Goal: Task Accomplishment & Management: Manage account settings

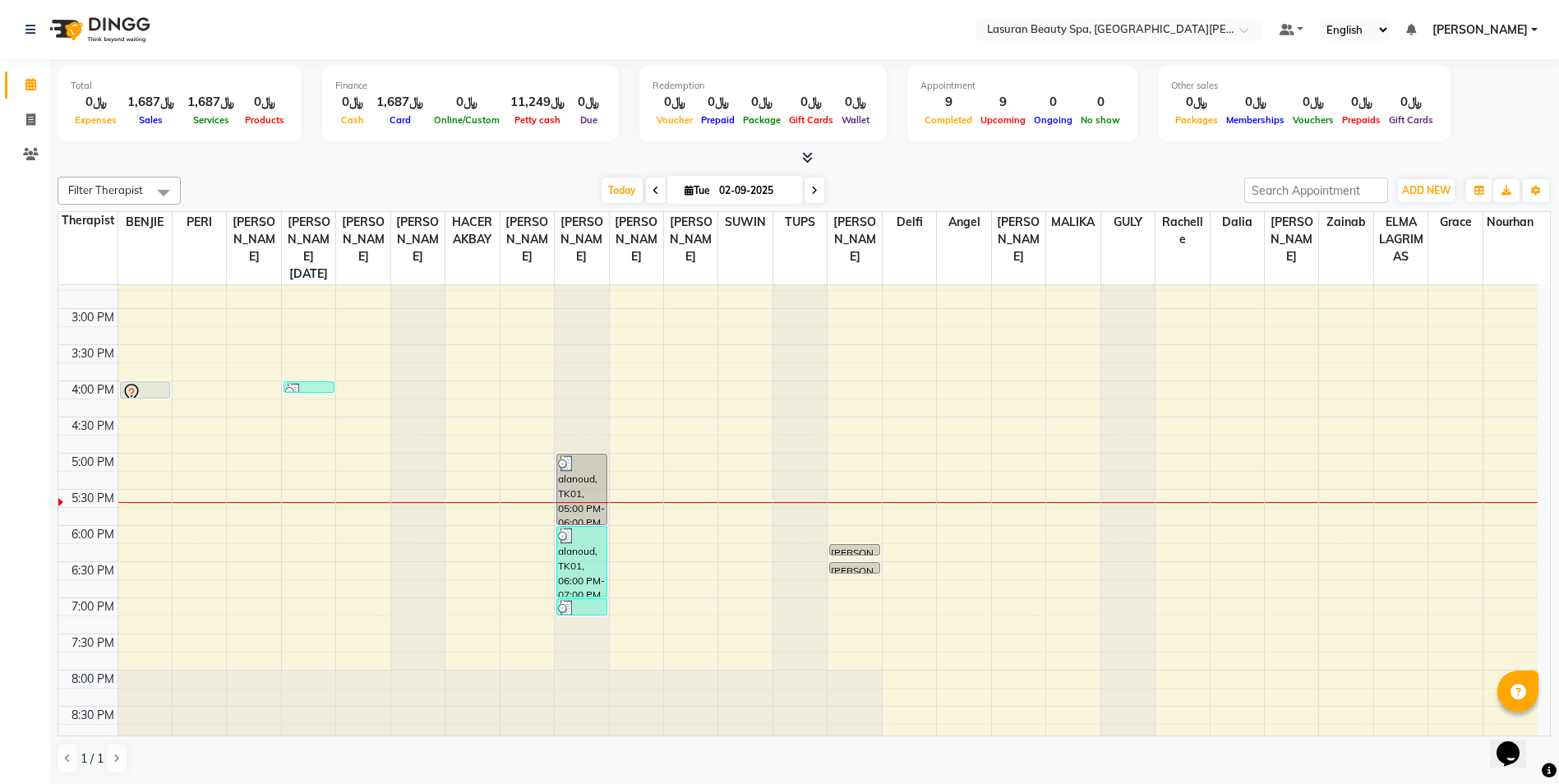
scroll to position [344, 0]
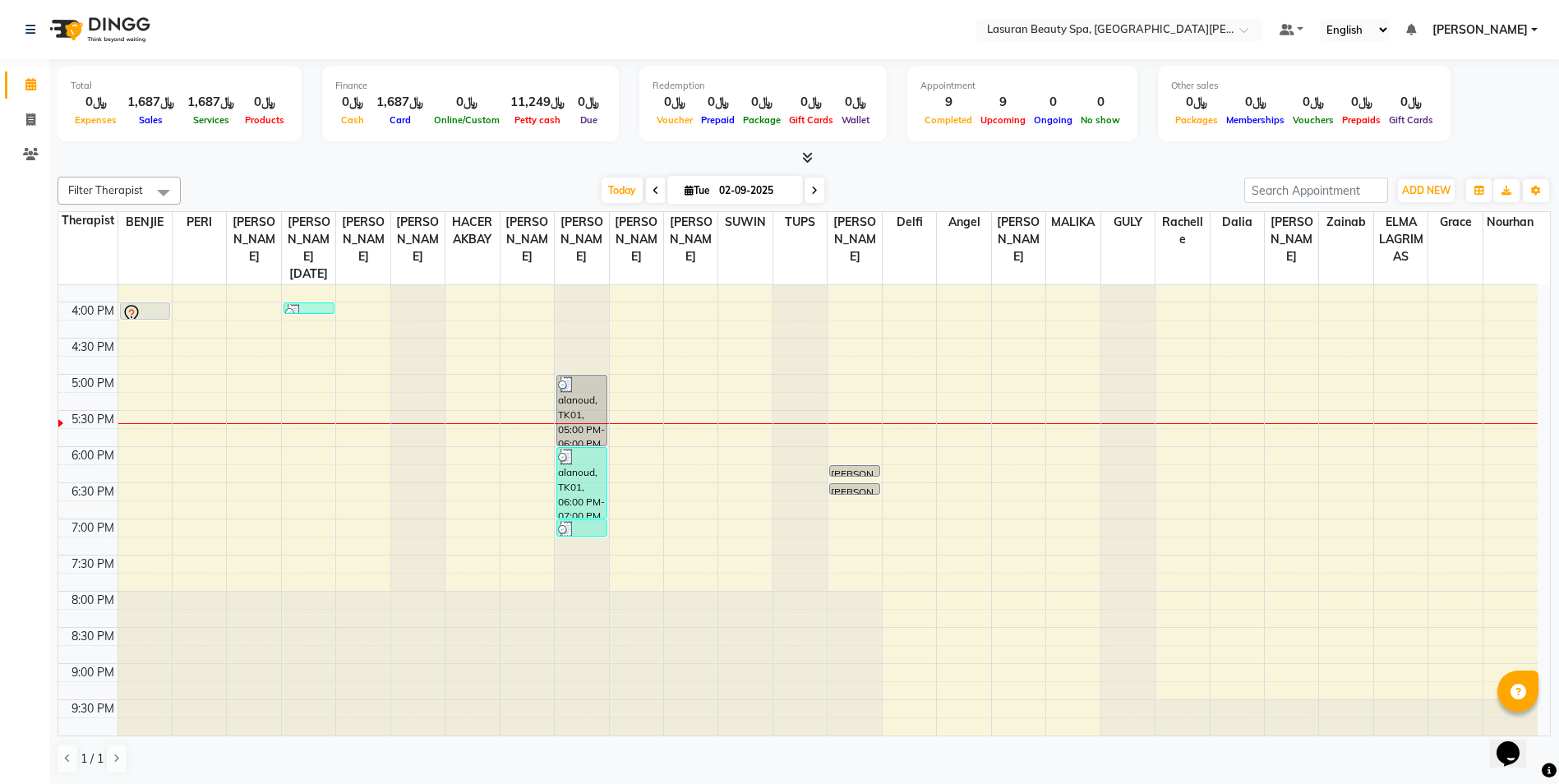
click at [325, 308] on div at bounding box center [309, 313] width 48 height 17
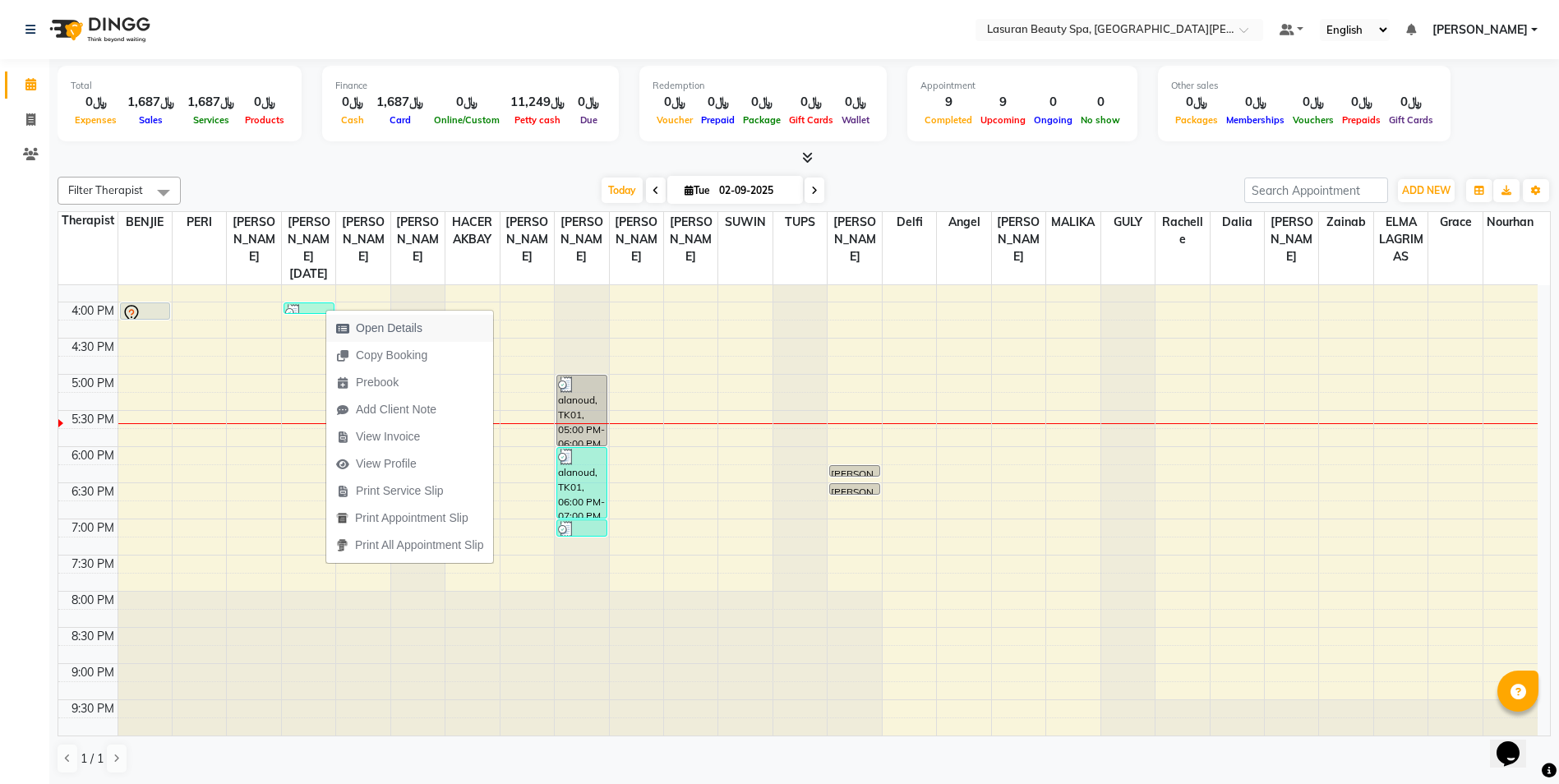
click at [389, 327] on span "Open Details" at bounding box center [390, 328] width 67 height 18
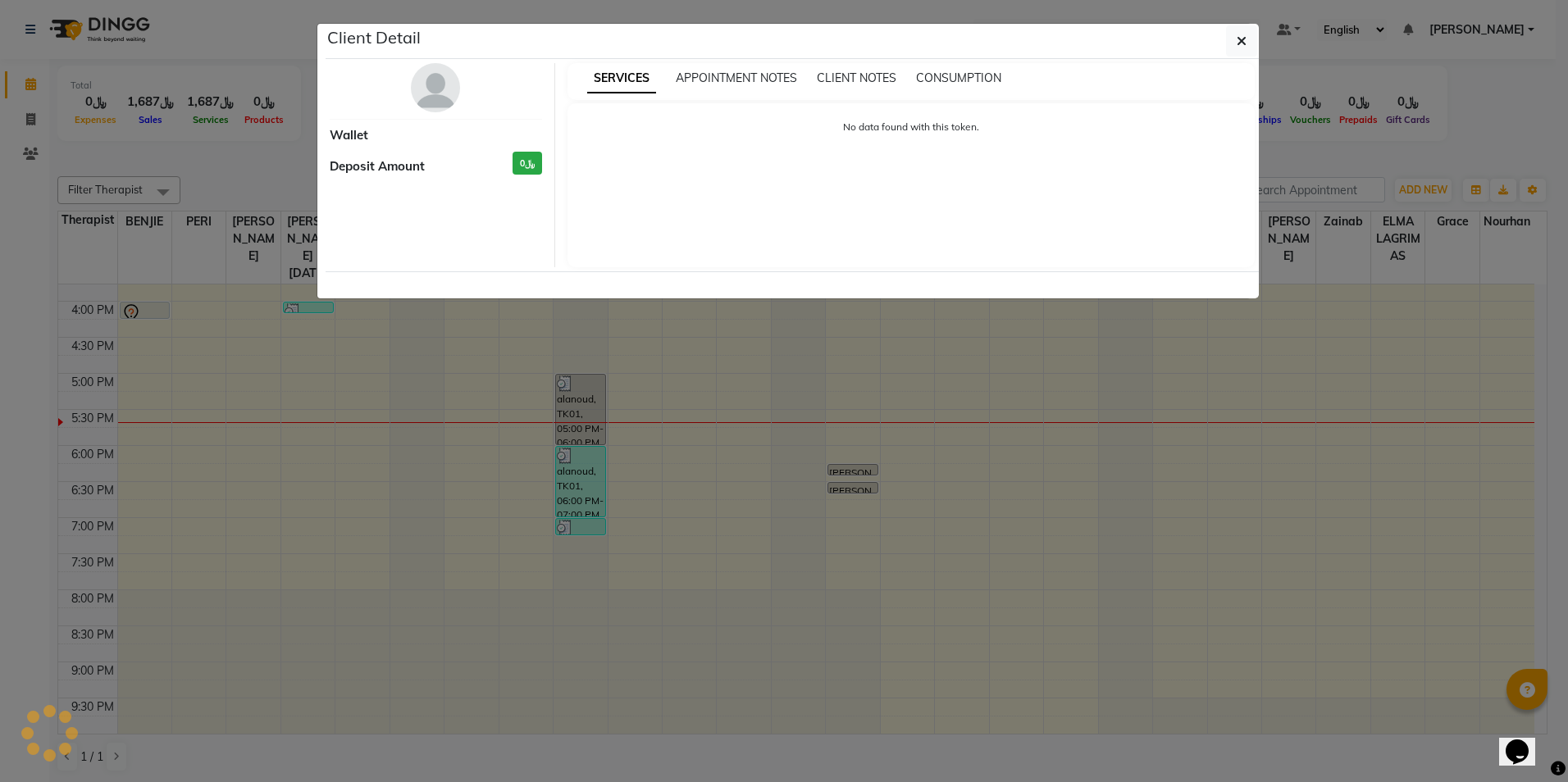
select select "3"
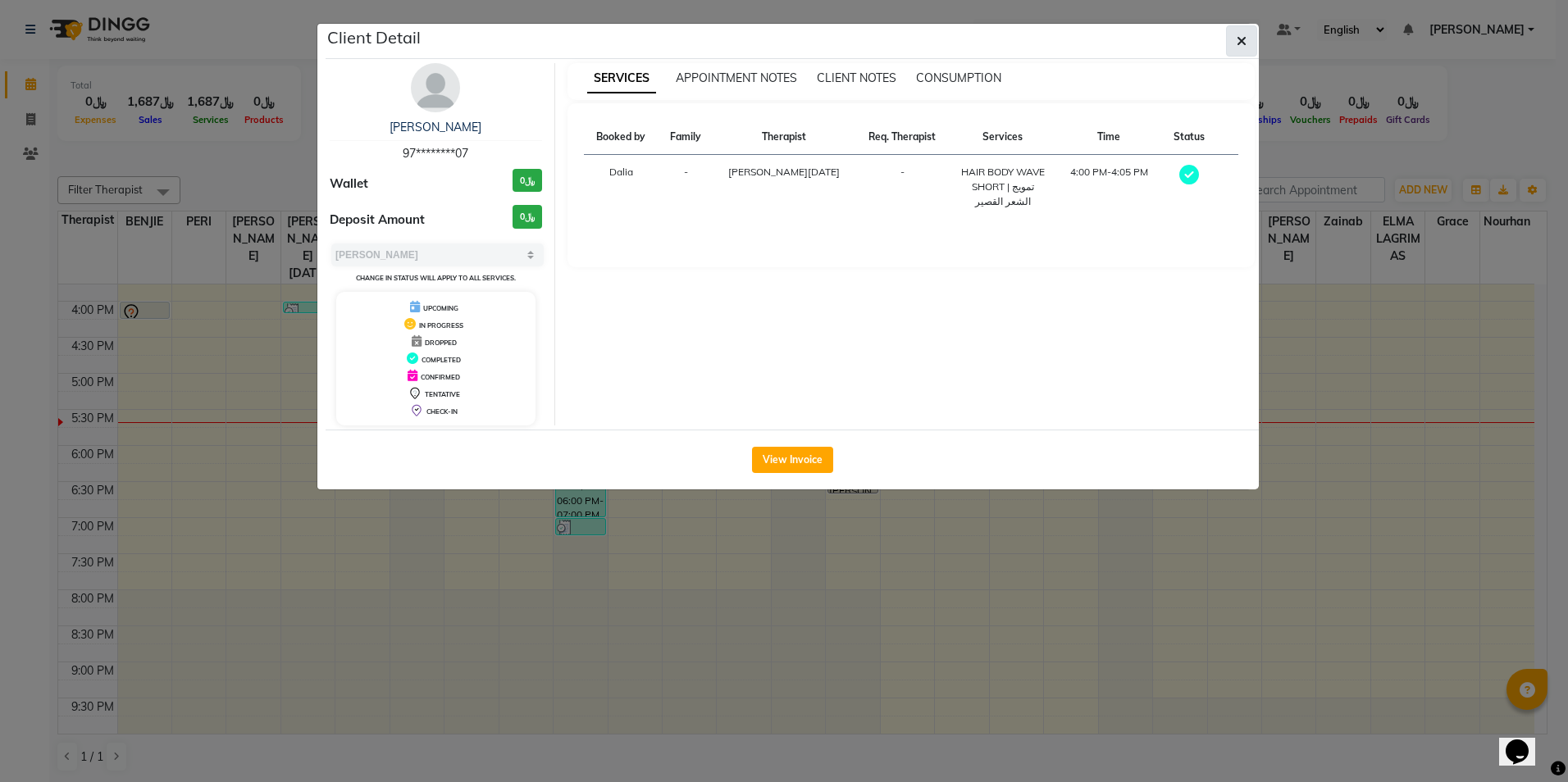
click at [1239, 34] on icon "button" at bounding box center [1242, 41] width 10 height 13
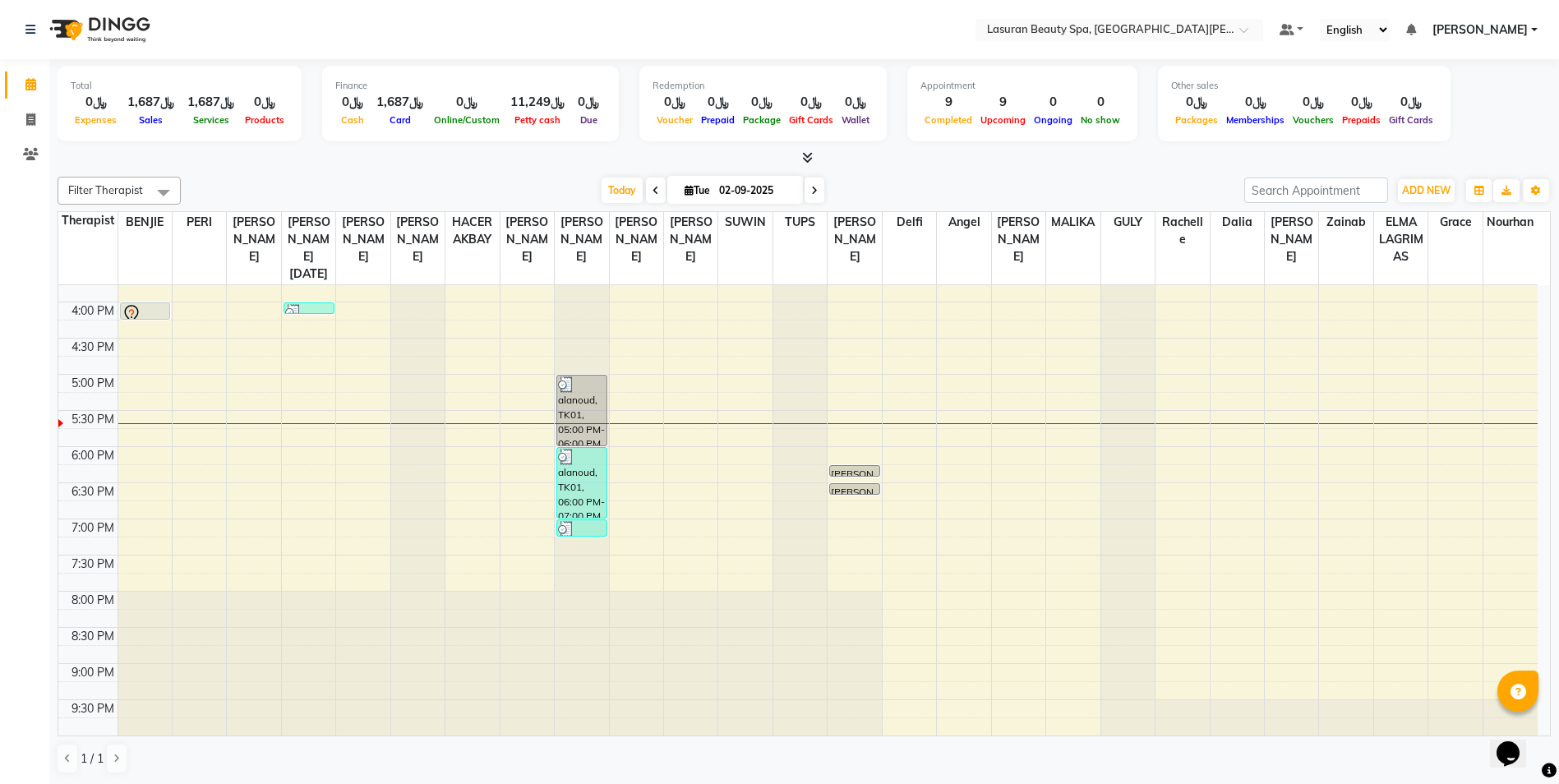
scroll to position [1, 0]
click at [575, 475] on div "alanoud, TK01, 06:00 PM-07:00 PM, CLASSIC PEDICURE | باديكير كلاسيك" at bounding box center [581, 482] width 49 height 70
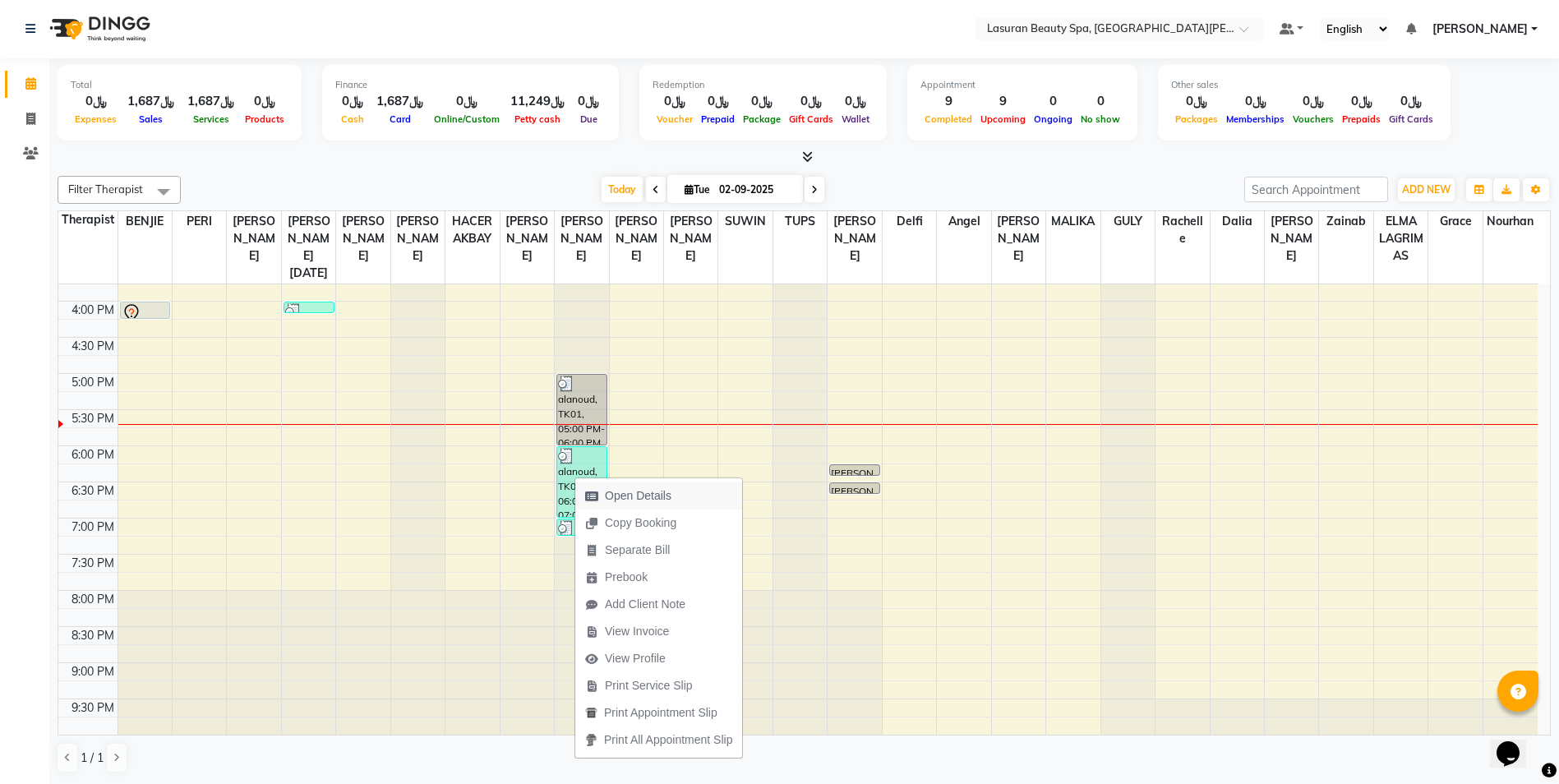
click at [640, 497] on span "Open Details" at bounding box center [638, 495] width 67 height 18
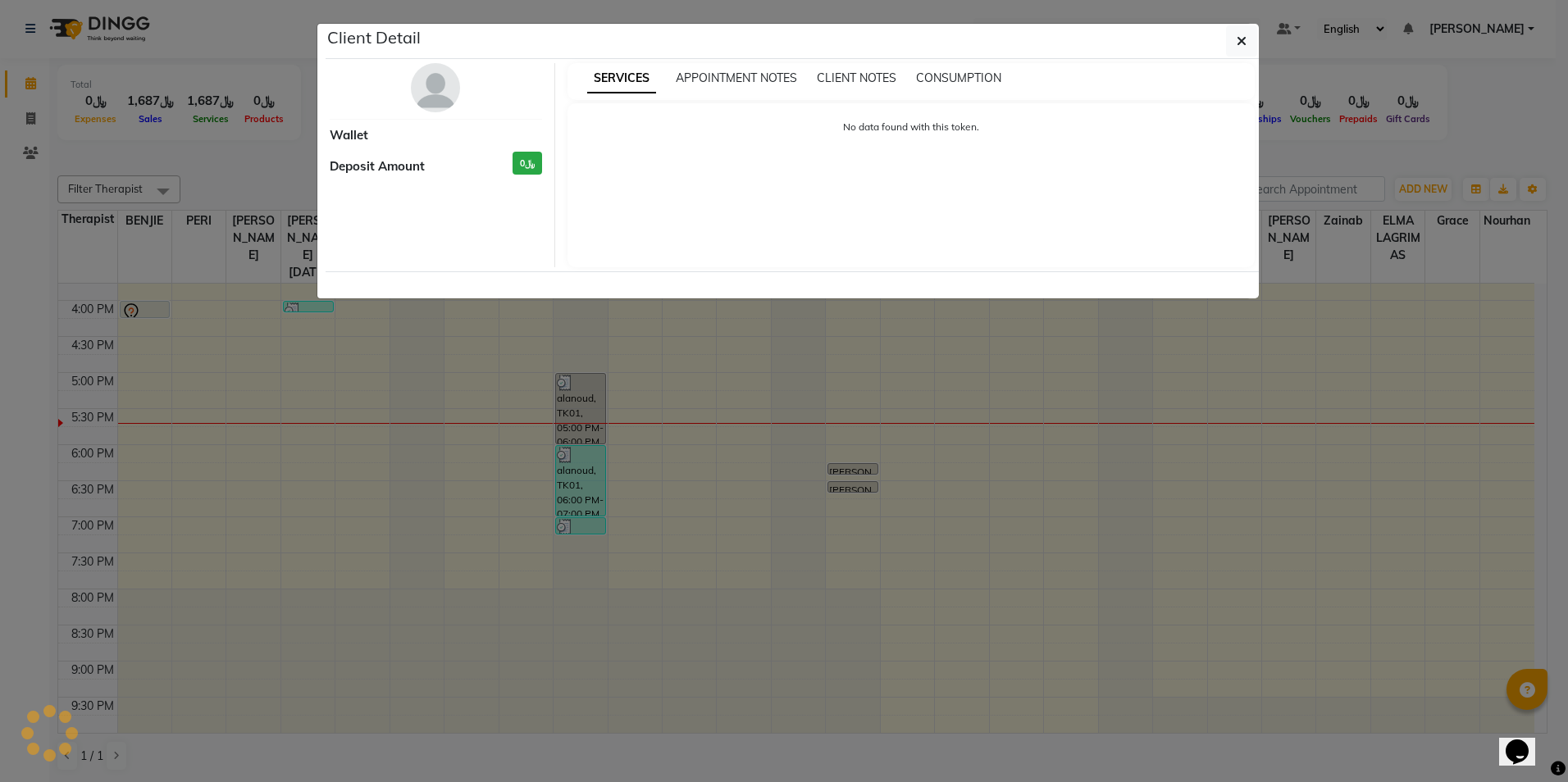
select select "3"
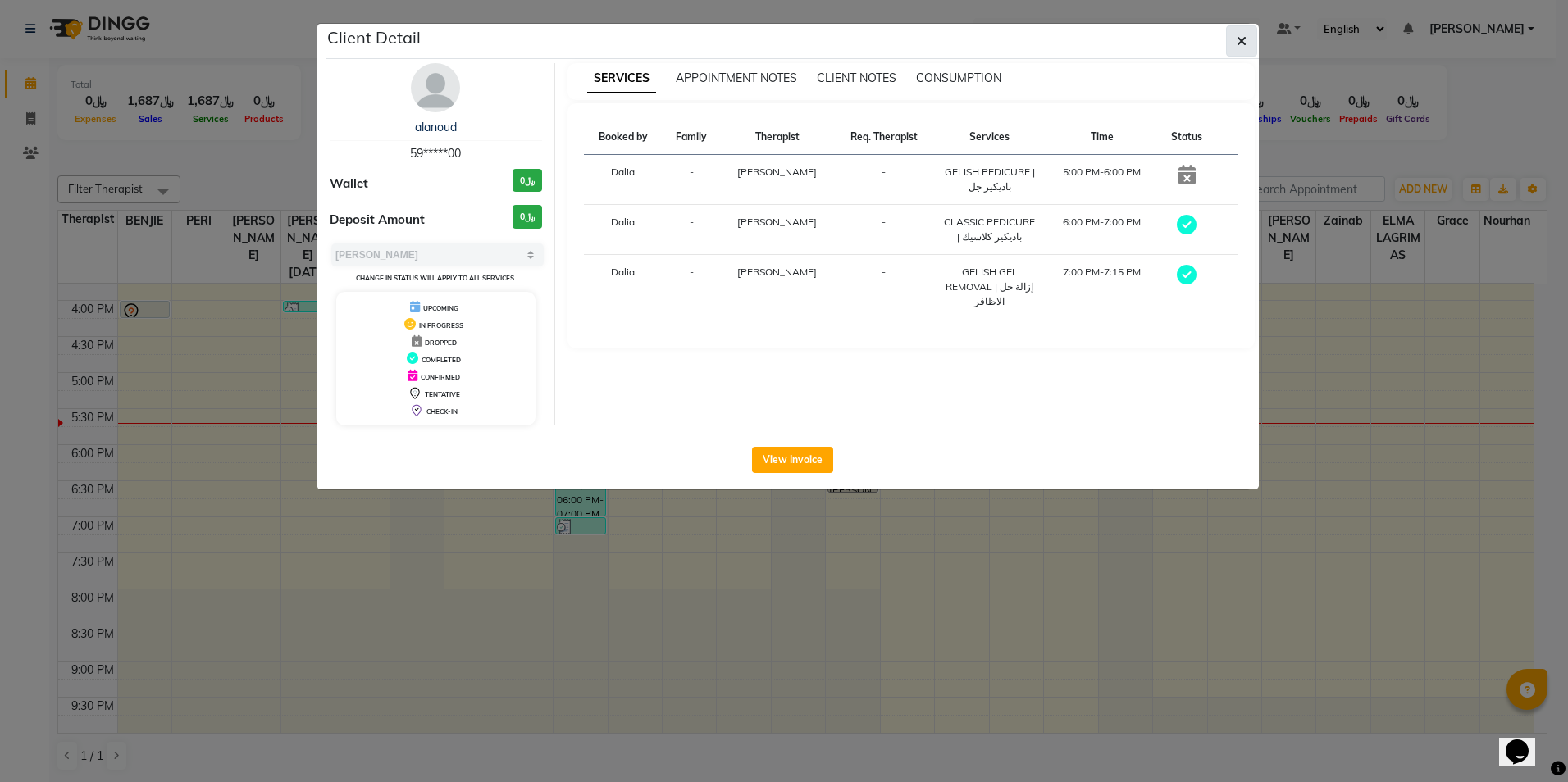
click at [1238, 45] on icon "button" at bounding box center [1242, 41] width 10 height 13
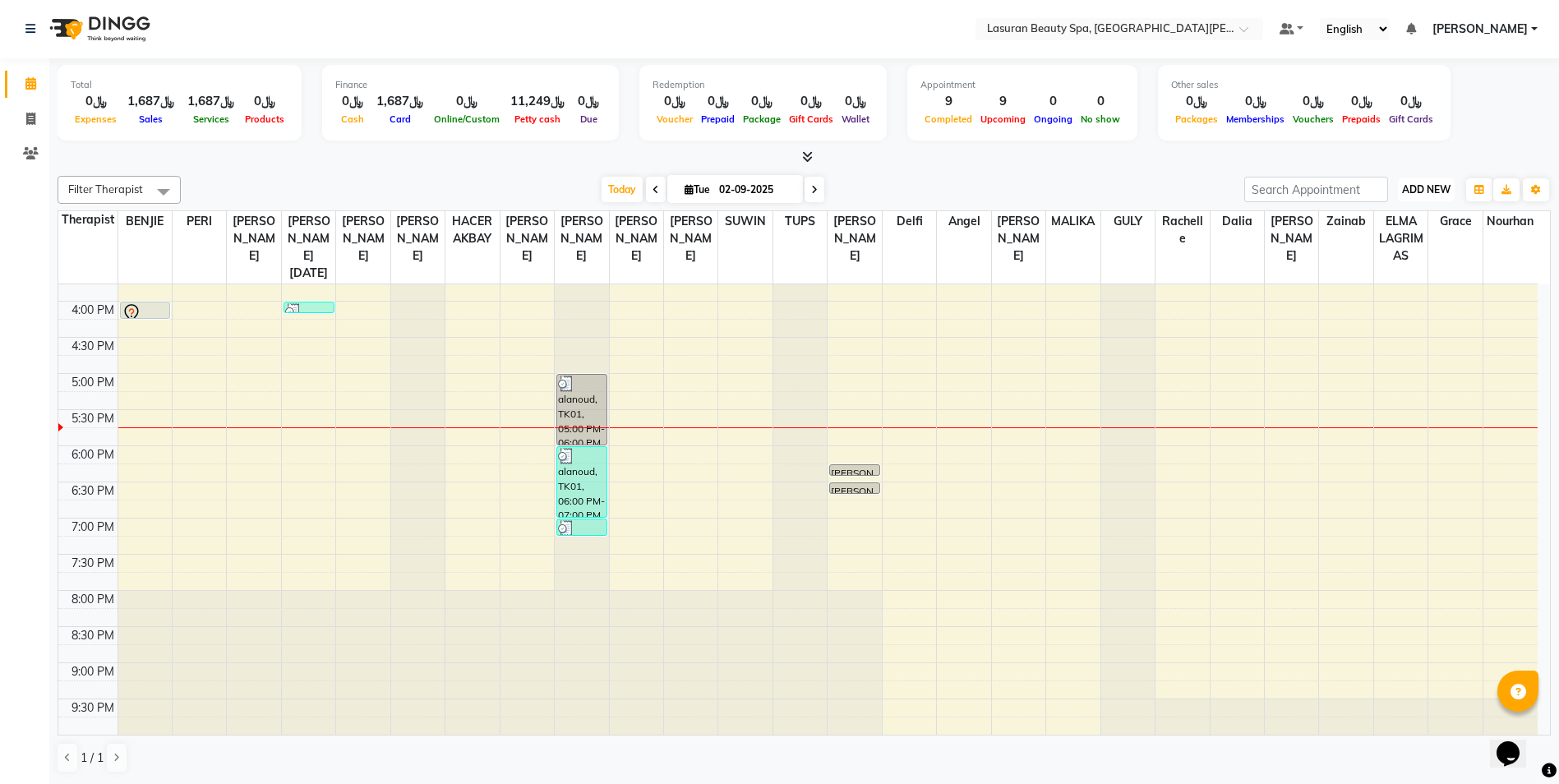
click at [1428, 192] on span "ADD NEW" at bounding box center [1426, 189] width 48 height 13
click at [1375, 239] on link "Add Invoice" at bounding box center [1389, 243] width 130 height 22
select select "service"
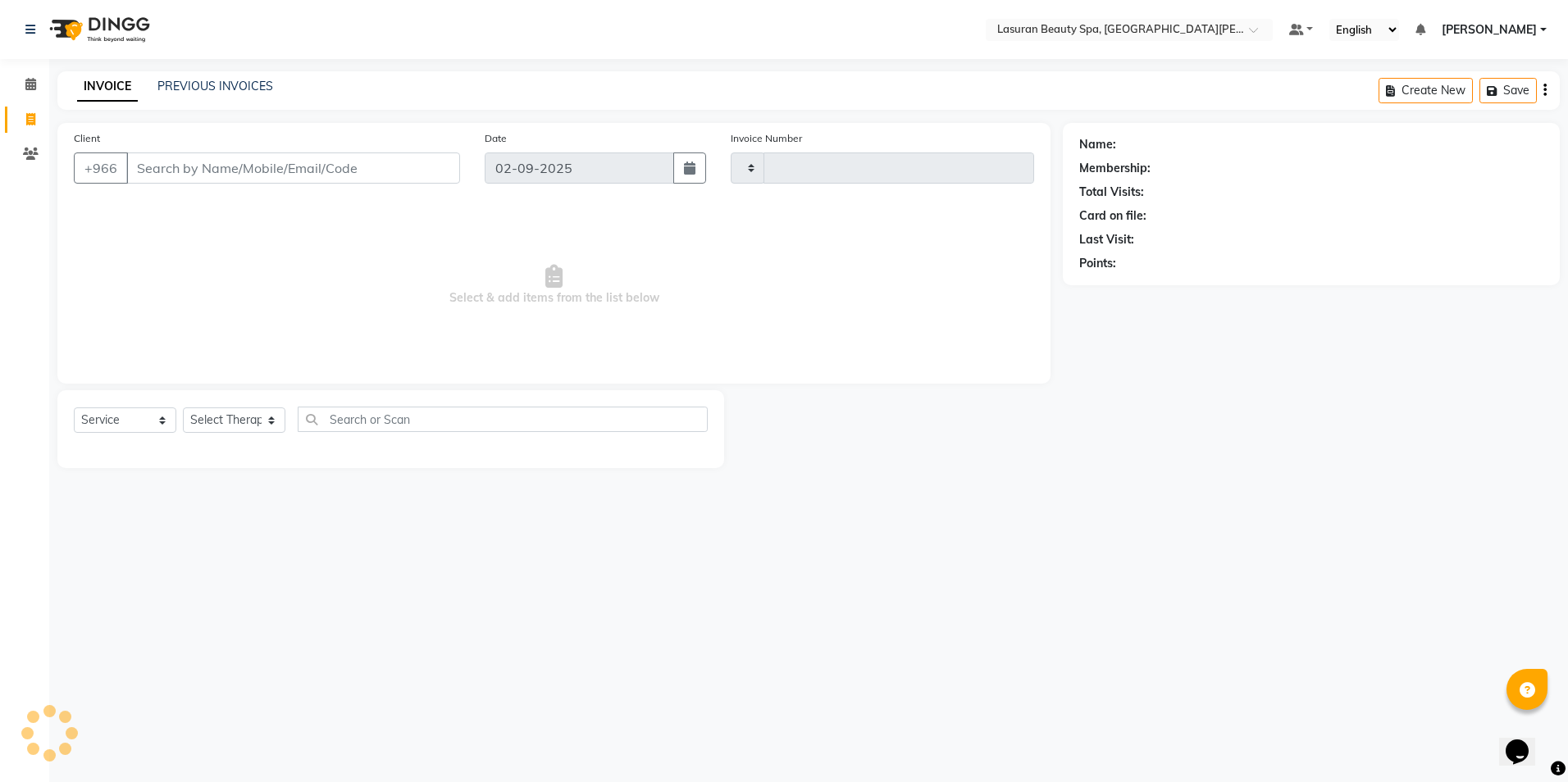
type input "1381"
select select "6941"
click at [166, 423] on select "Select Service Product Membership Package Voucher Prepaid Gift Card" at bounding box center [125, 420] width 102 height 26
click at [74, 408] on select "Select Service Product Membership Package Voucher Prepaid Gift Card" at bounding box center [125, 420] width 102 height 26
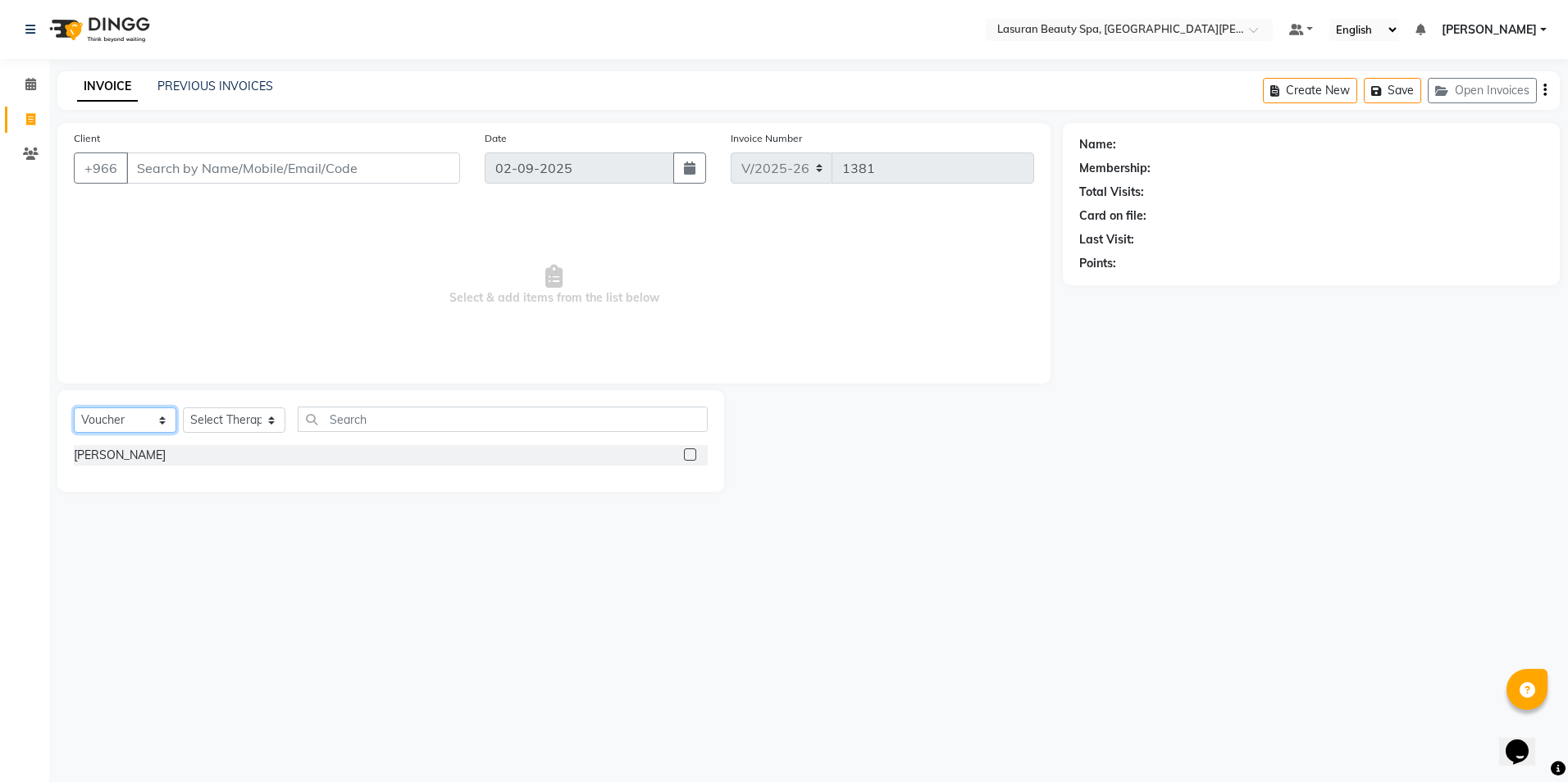
click at [136, 418] on select "Select Service Product Membership Package Voucher Prepaid Gift Card" at bounding box center [125, 420] width 102 height 26
select select "service"
click at [74, 408] on select "Select Service Product Membership Package Voucher Prepaid Gift Card" at bounding box center [125, 420] width 102 height 26
click at [274, 411] on select "Select Therapist [PERSON_NAME] MANDAL [PERSON_NAME] HACER AKBAY [PERSON_NAME][D…" at bounding box center [234, 420] width 102 height 26
select select "54626"
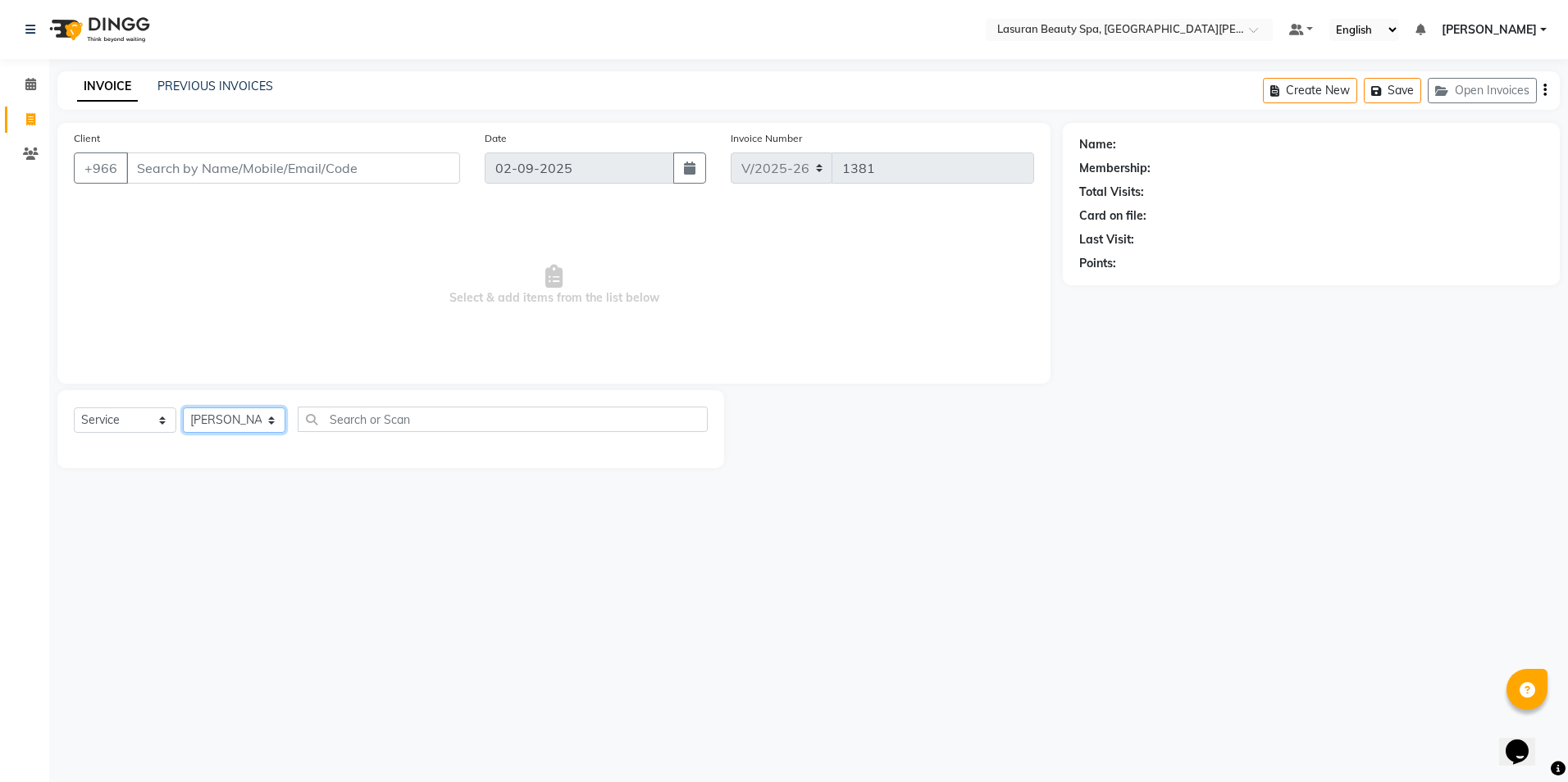
click at [183, 408] on select "Select Therapist [PERSON_NAME] MANDAL [PERSON_NAME] HACER AKBAY [PERSON_NAME][D…" at bounding box center [234, 420] width 102 height 26
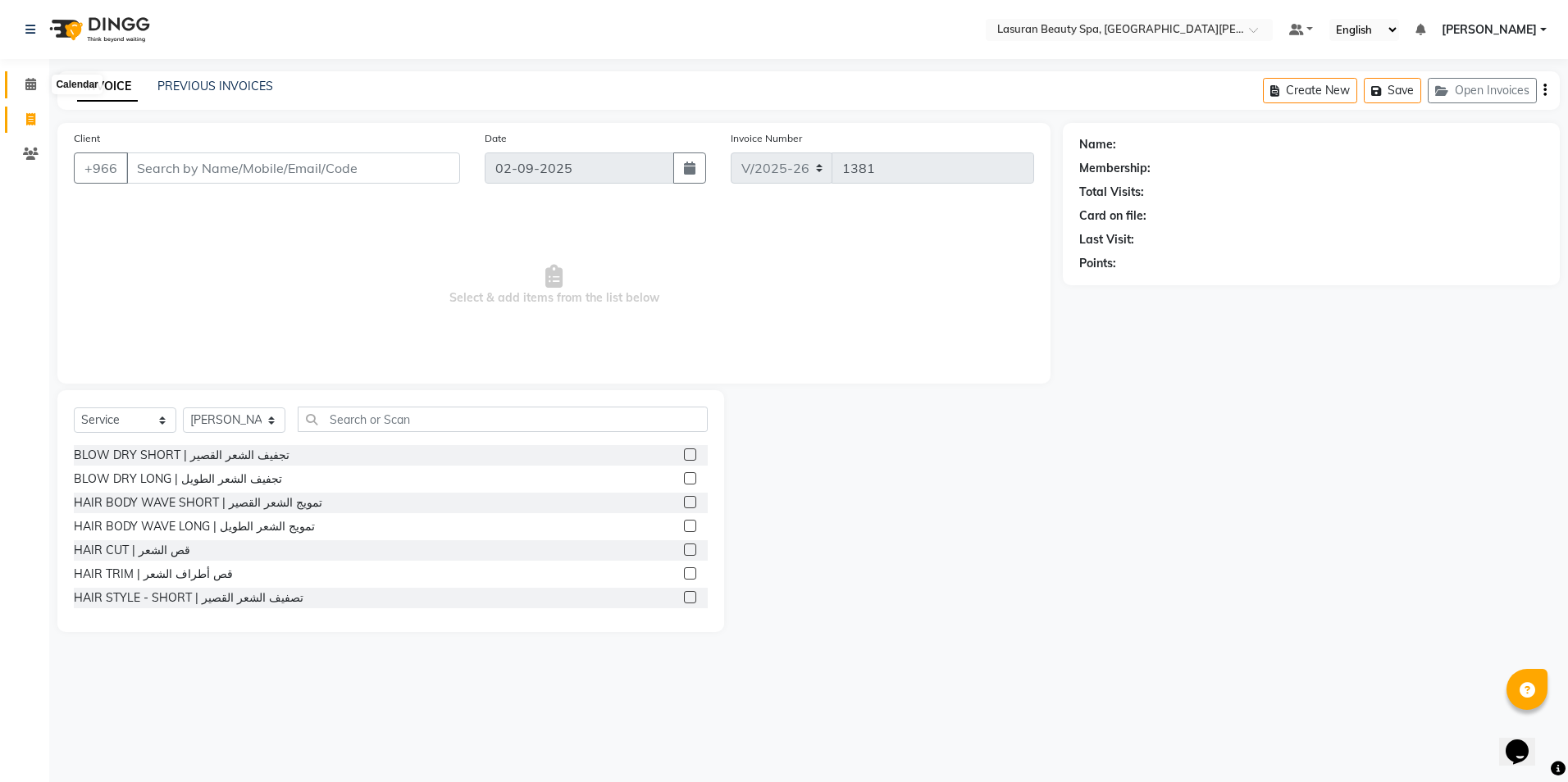
click at [30, 82] on icon at bounding box center [31, 84] width 11 height 12
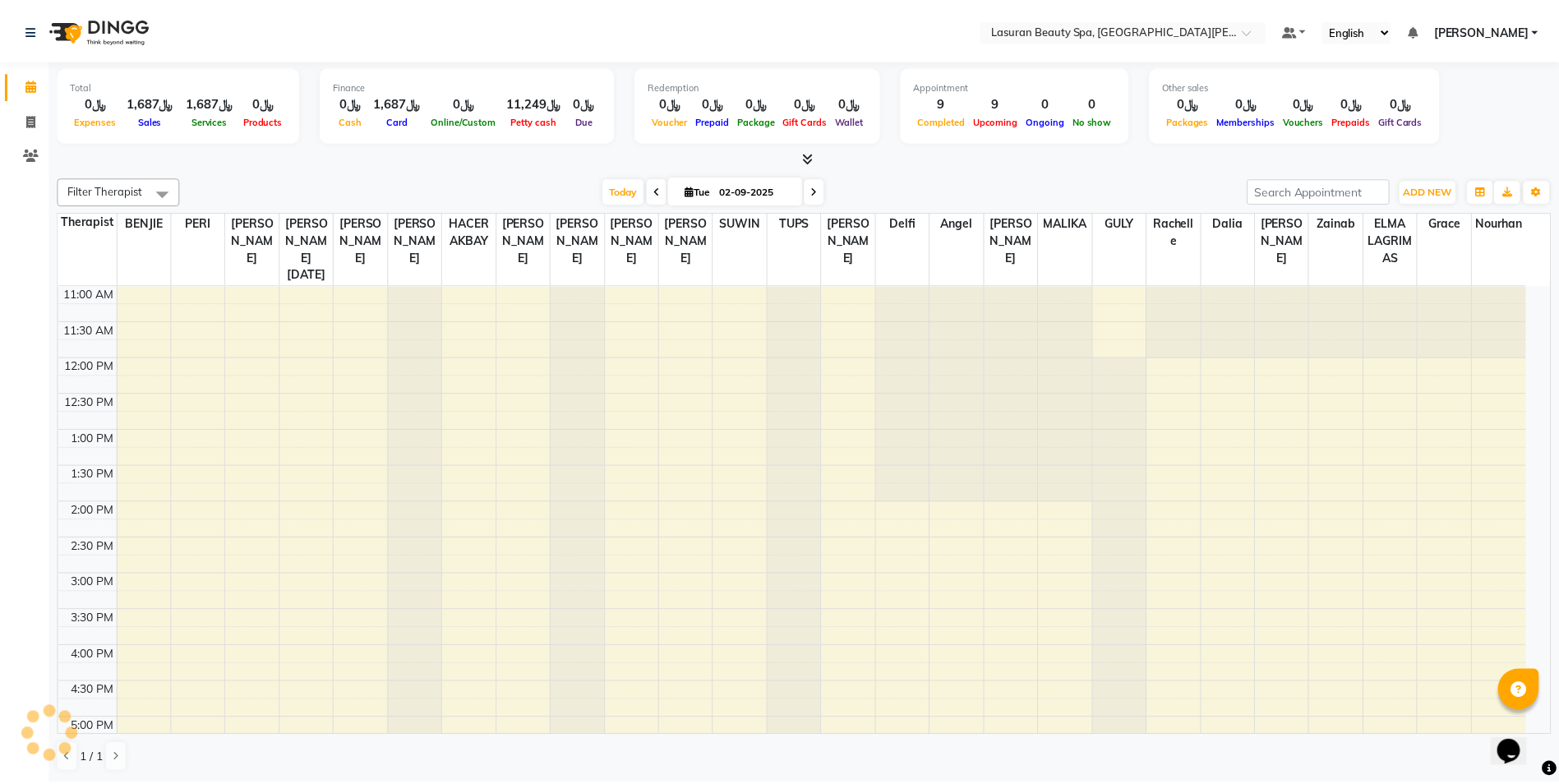
scroll to position [313, 0]
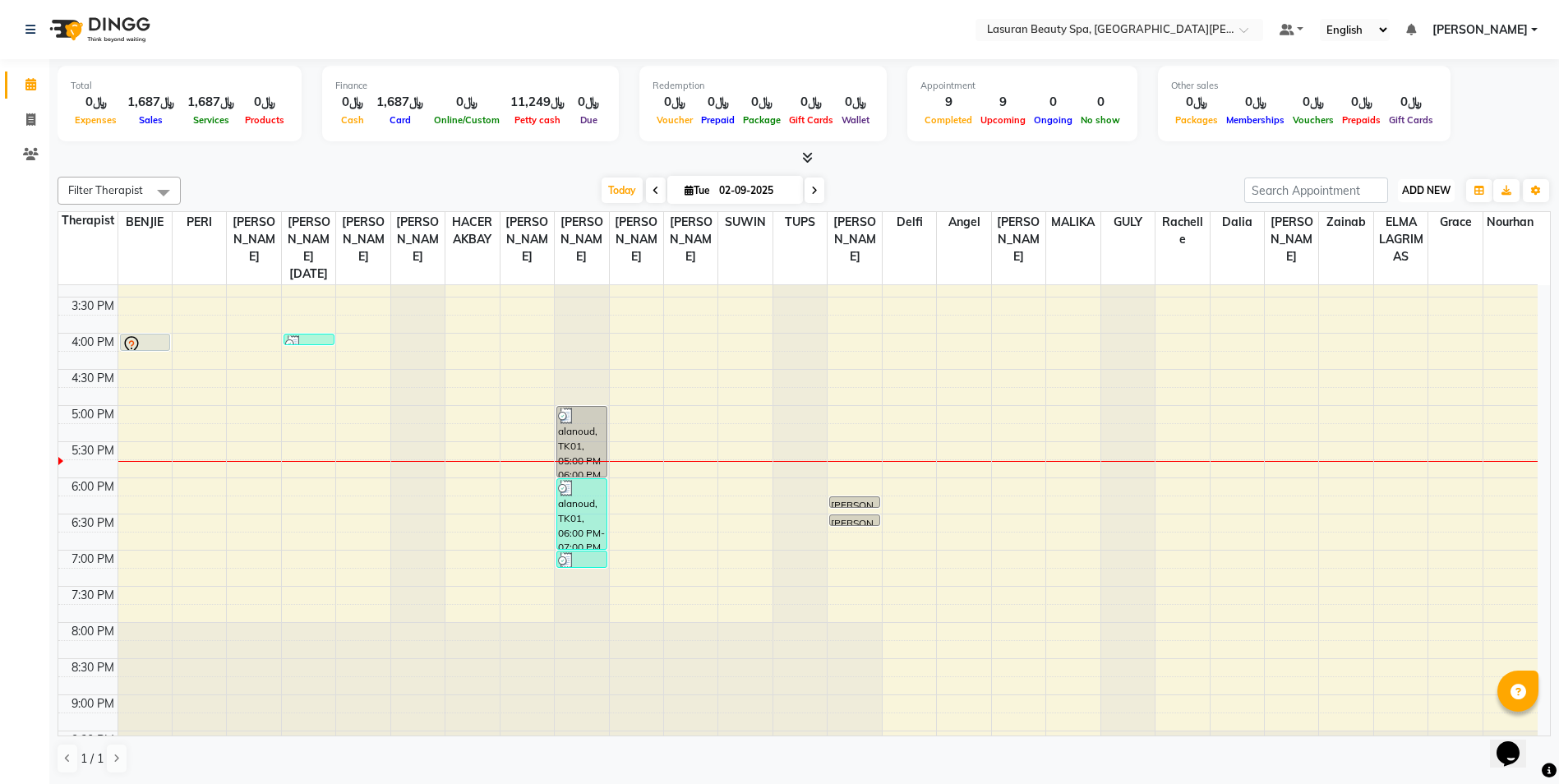
click at [1425, 190] on span "ADD NEW" at bounding box center [1426, 190] width 48 height 13
click at [1380, 236] on link "Add Invoice" at bounding box center [1389, 244] width 130 height 22
select select "service"
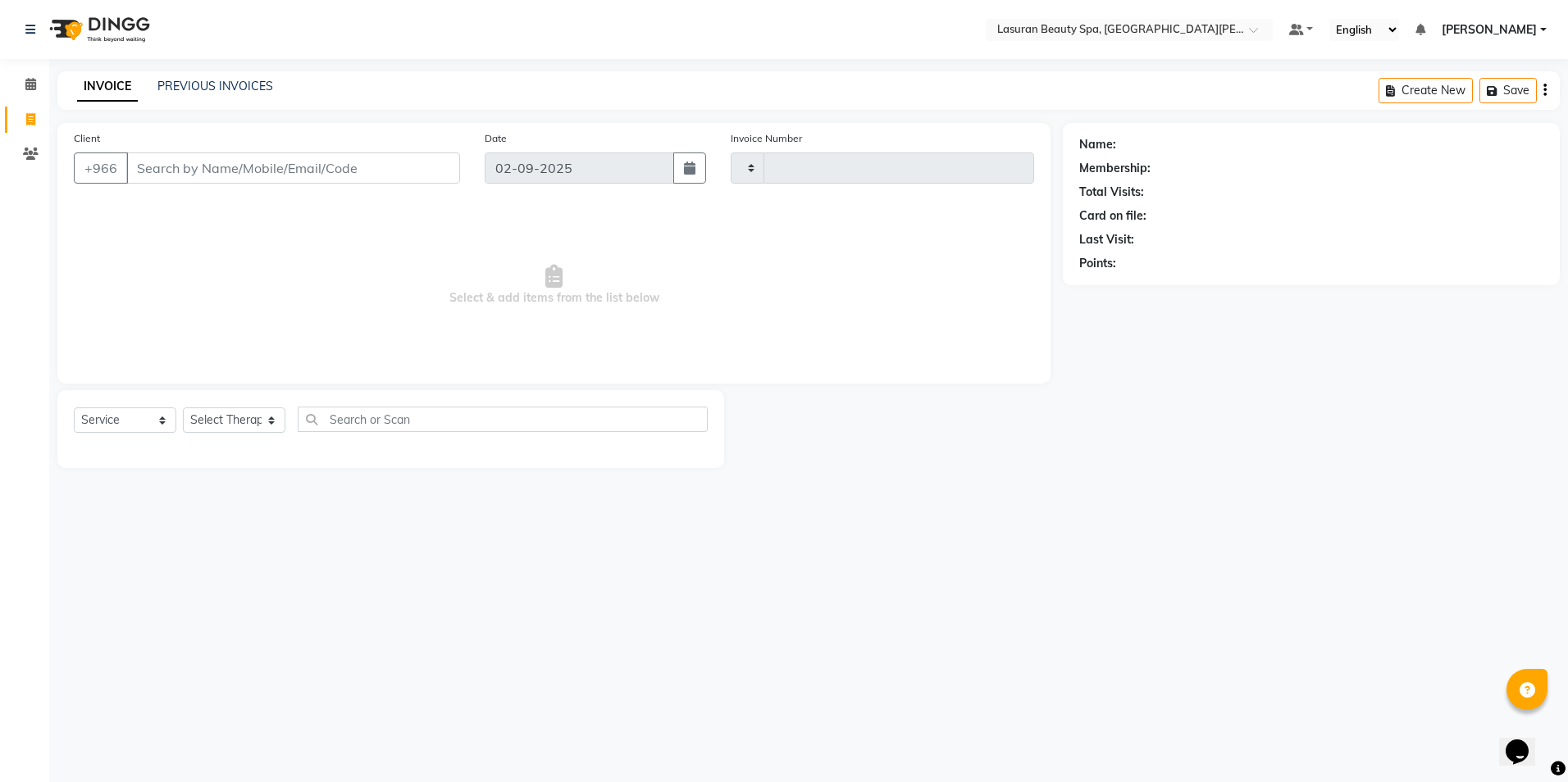
type input "1381"
select select "6941"
click at [32, 85] on icon at bounding box center [31, 84] width 11 height 12
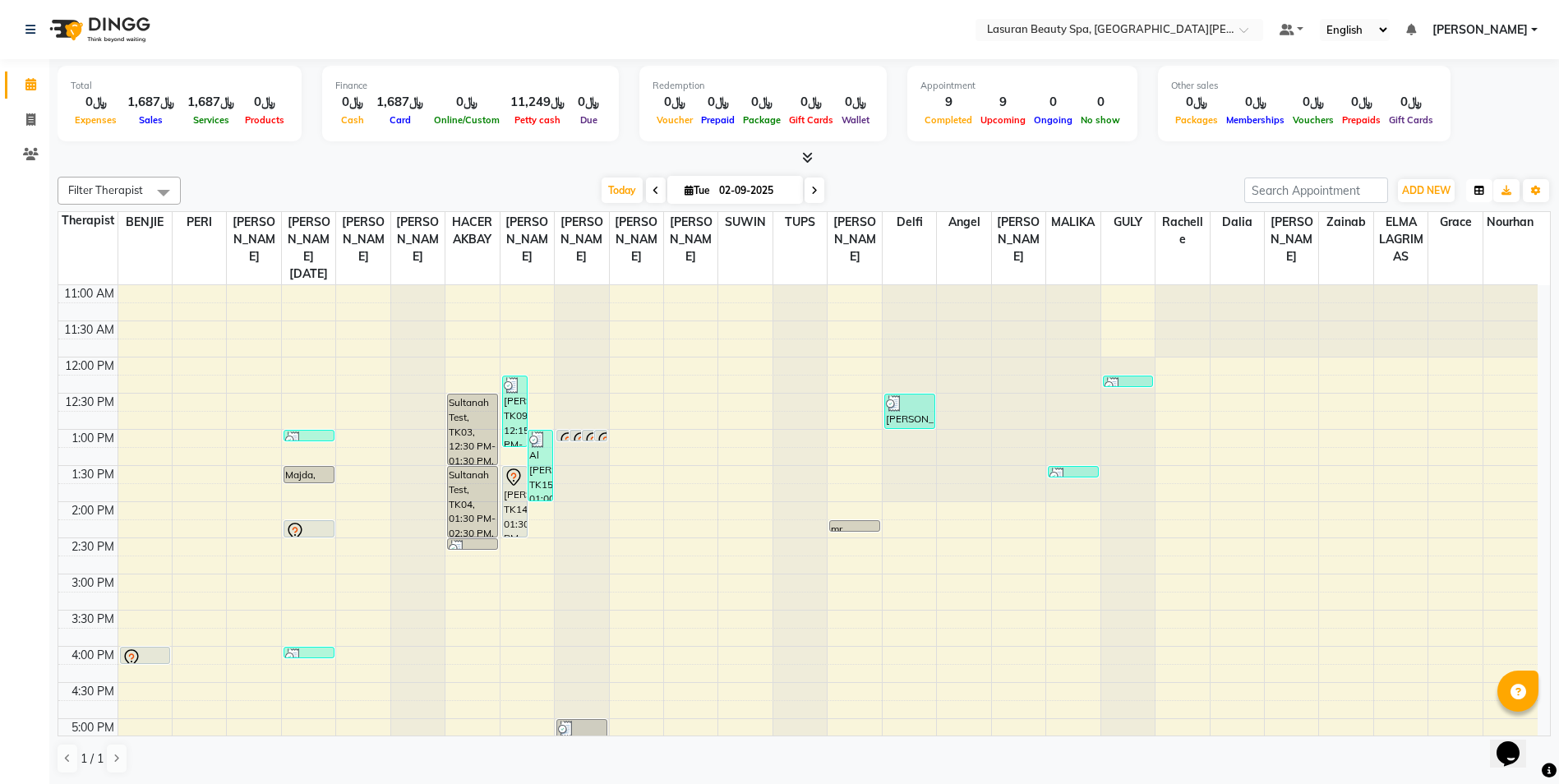
click at [1481, 195] on icon "button" at bounding box center [1480, 191] width 10 height 10
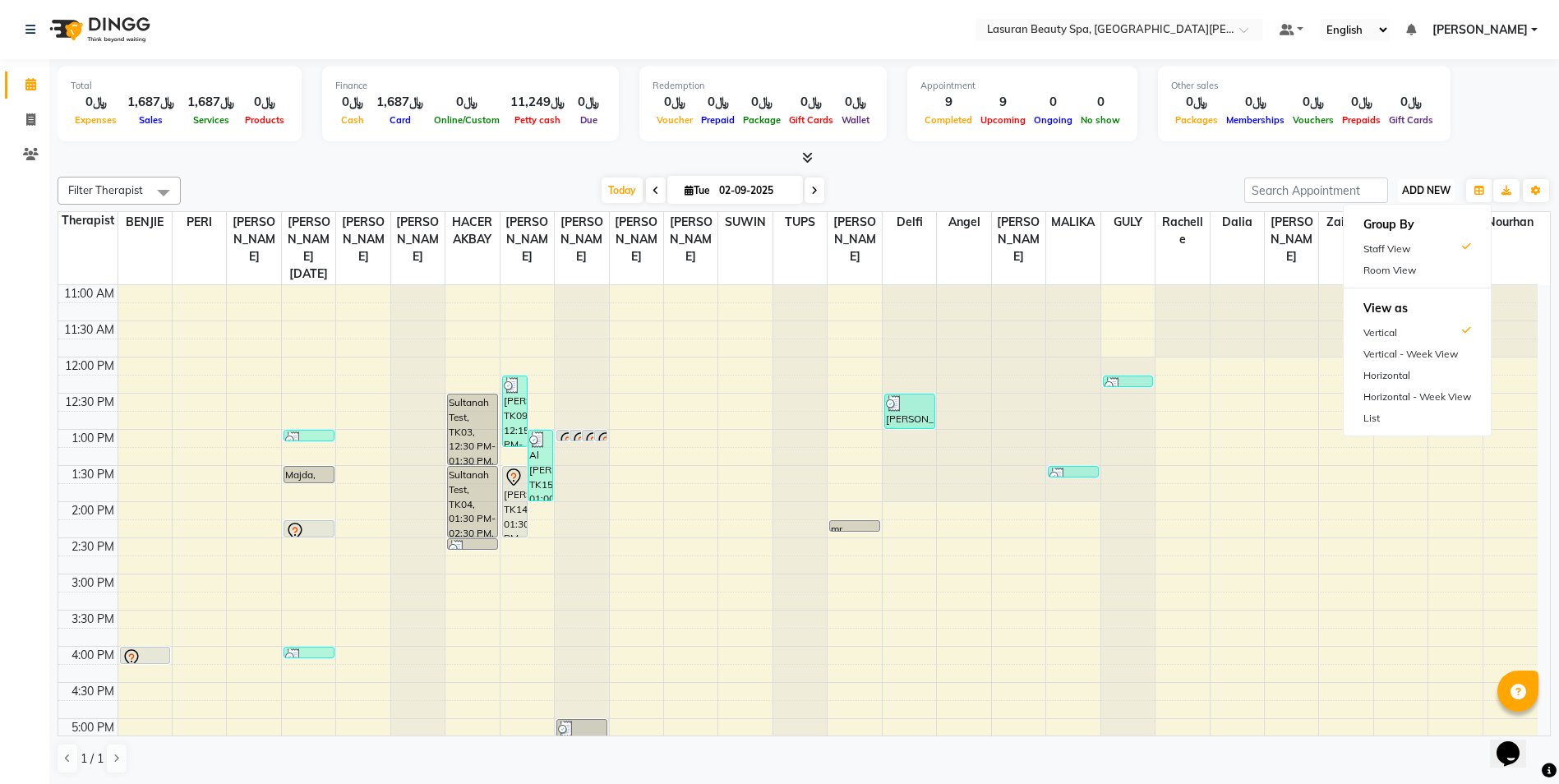
click at [1404, 186] on span "ADD NEW" at bounding box center [1426, 190] width 48 height 13
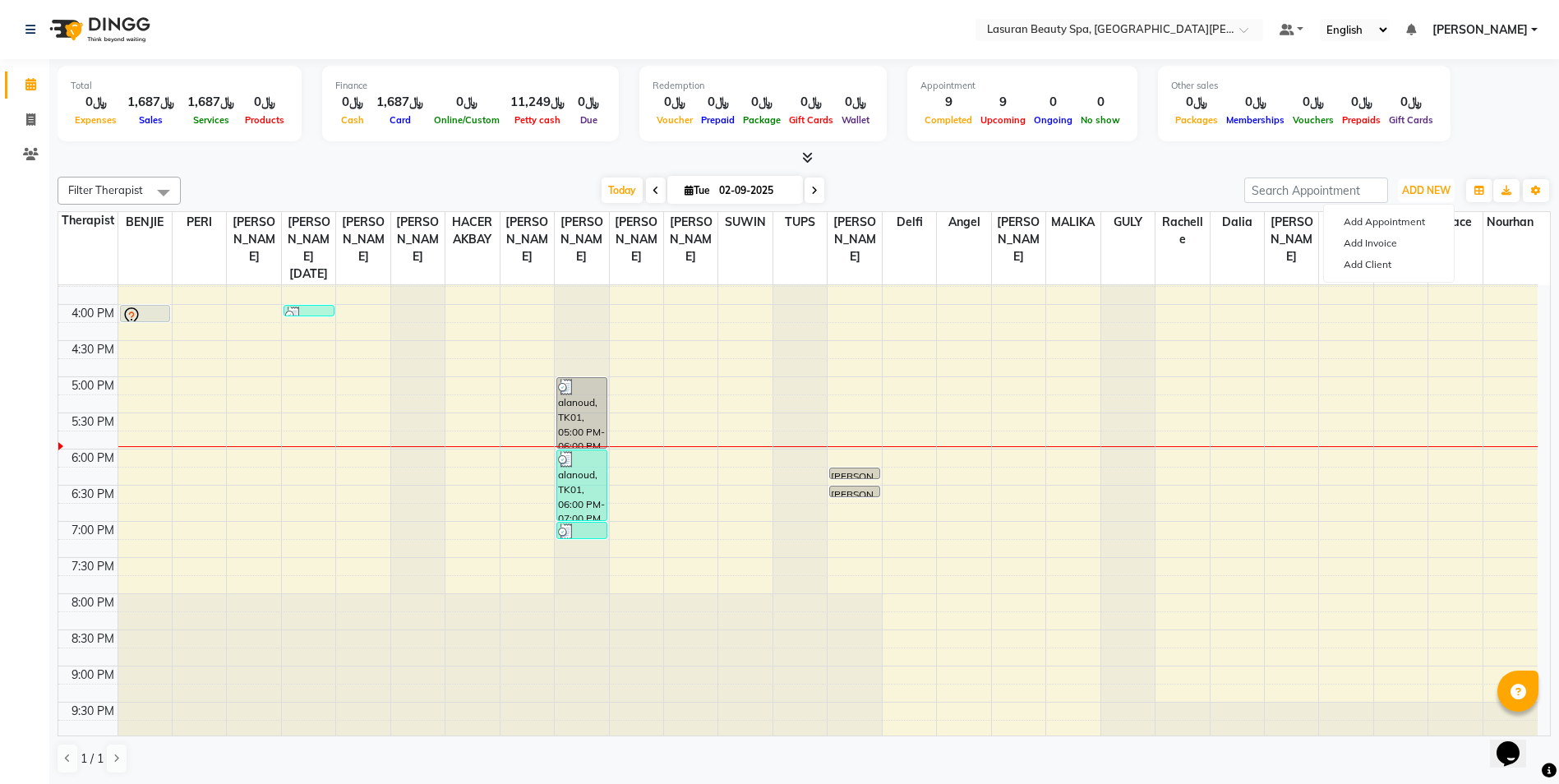
scroll to position [344, 0]
click at [588, 503] on div "alanoud, TK01, 06:00 PM-07:00 PM, CLASSIC PEDICURE | باديكير كلاسيك" at bounding box center [581, 483] width 49 height 70
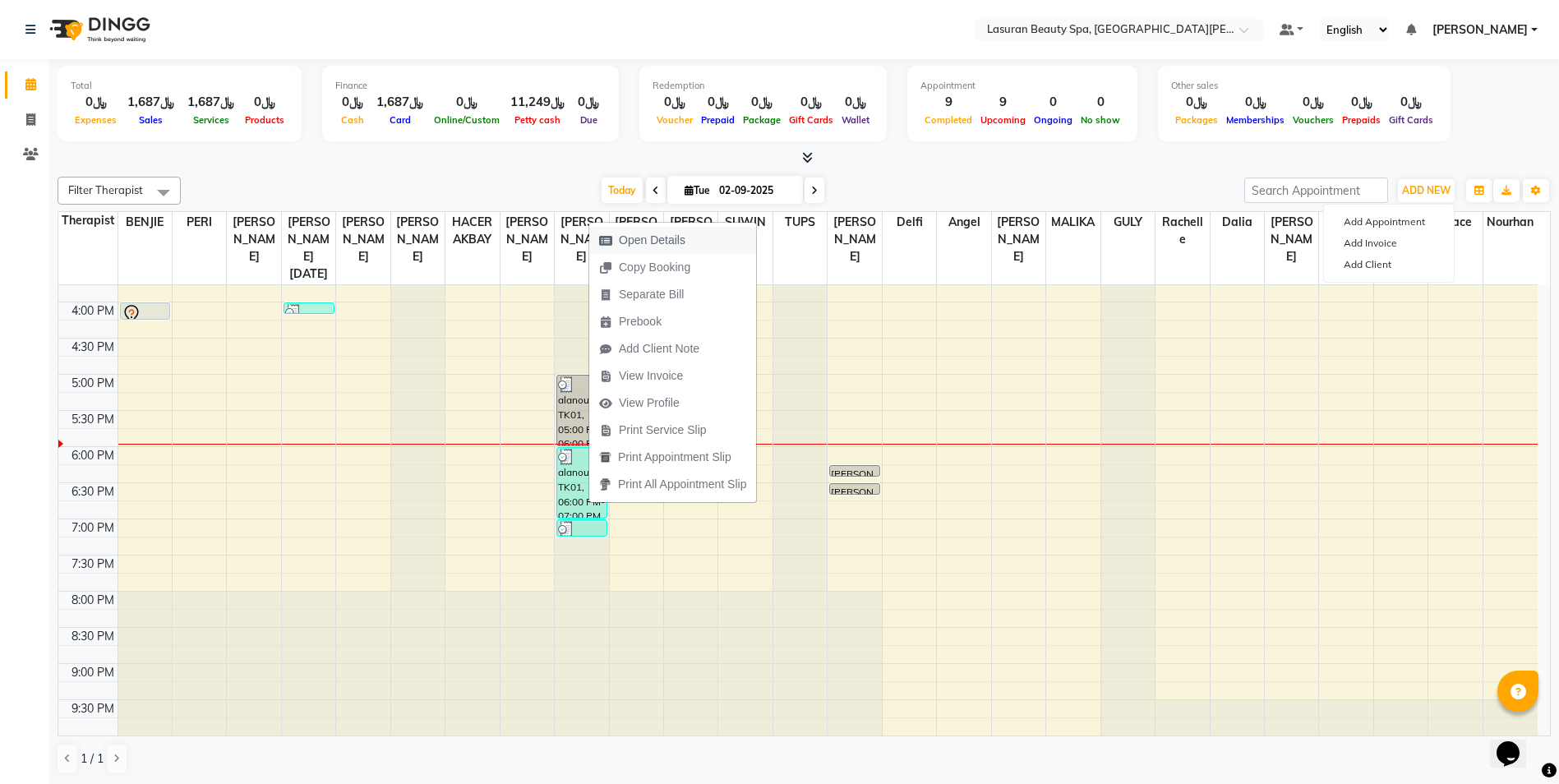
click at [664, 244] on span "Open Details" at bounding box center [652, 240] width 67 height 18
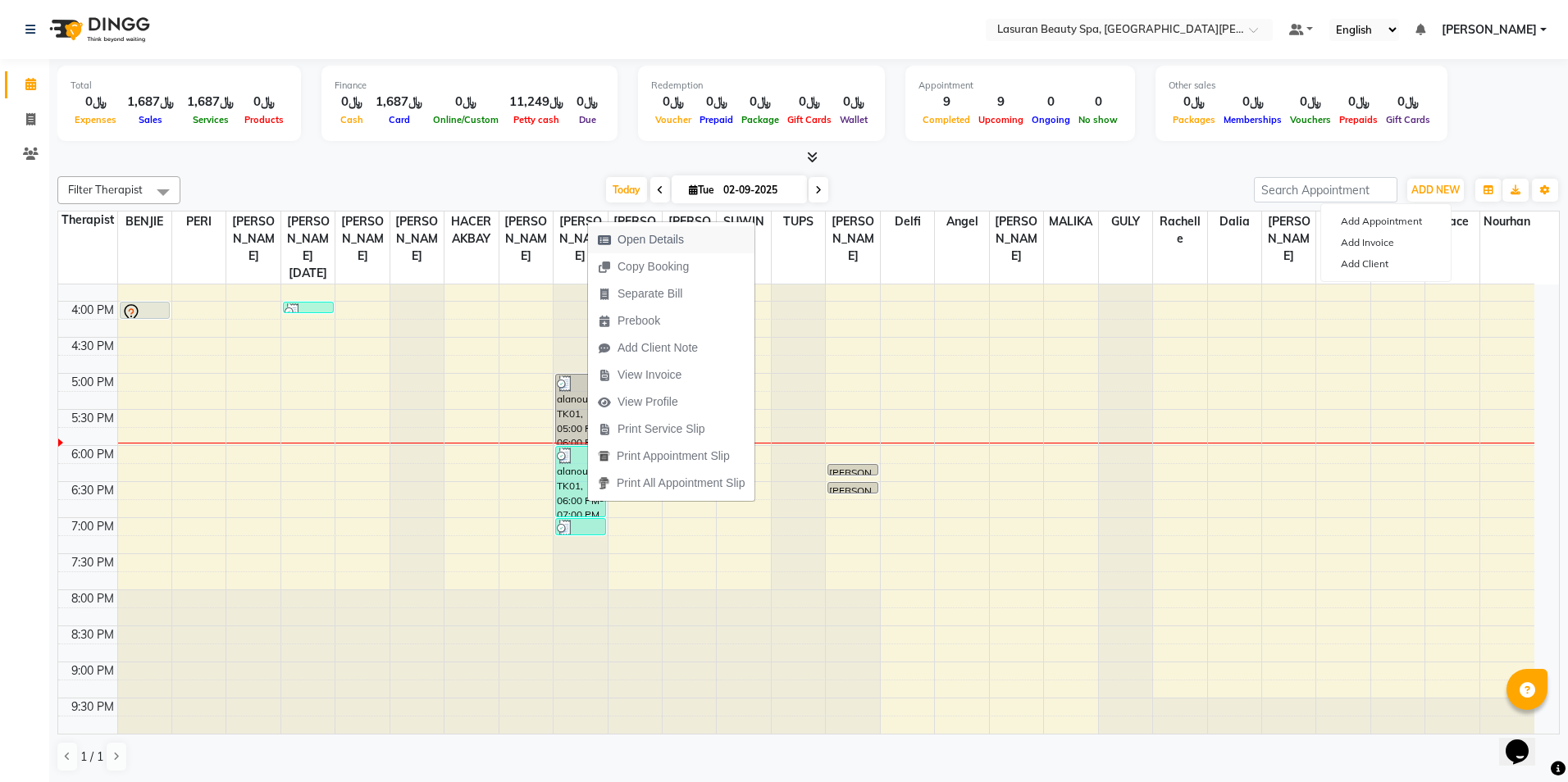
select select "3"
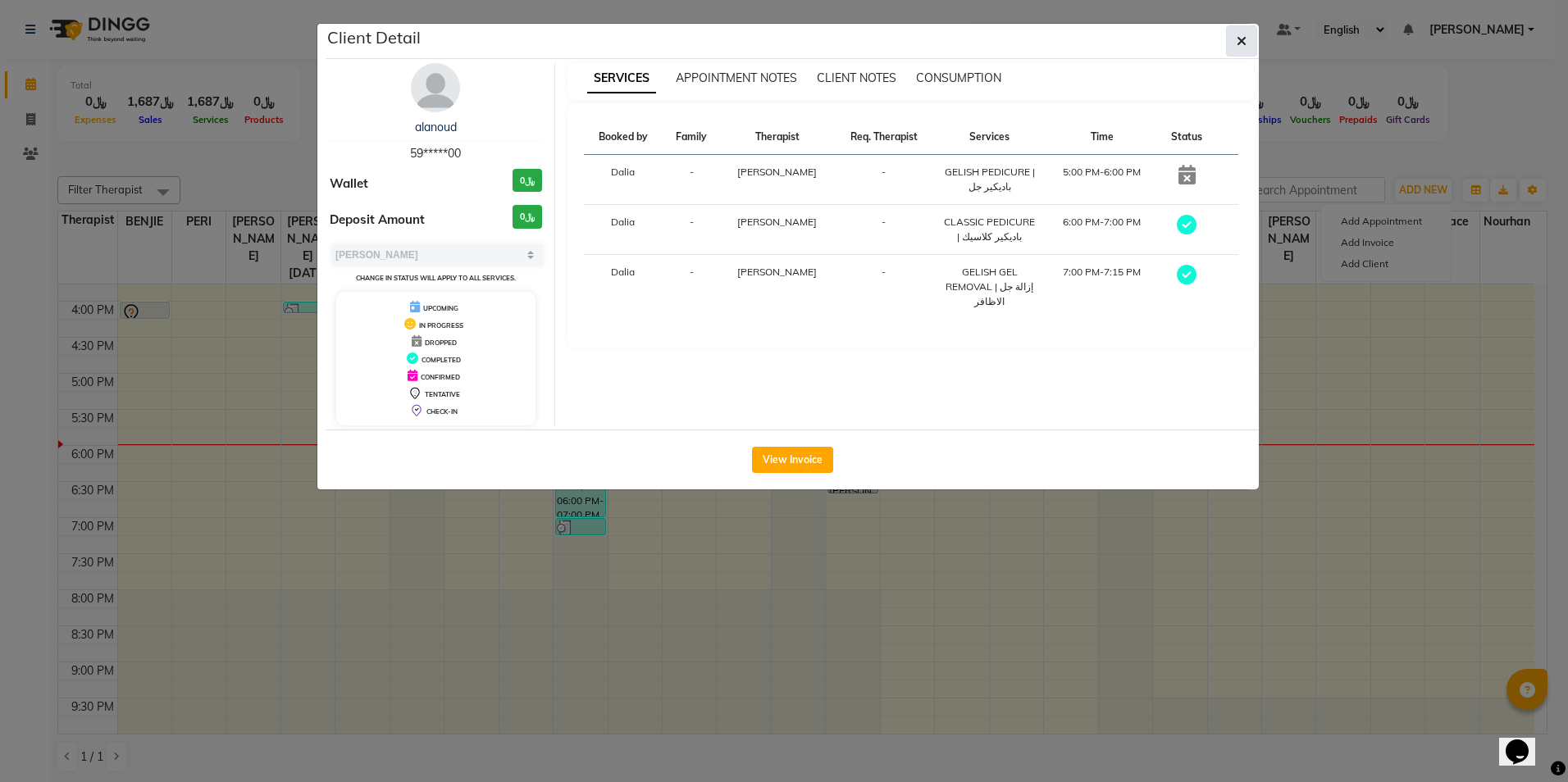
click at [1243, 52] on button "button" at bounding box center [1241, 41] width 31 height 31
